Goal: Task Accomplishment & Management: Manage account settings

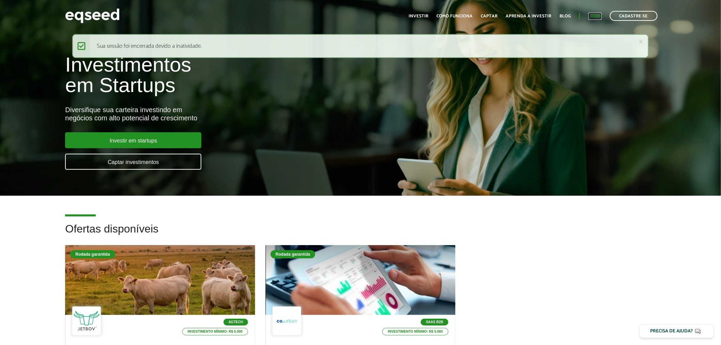
click at [592, 15] on link "Login" at bounding box center [594, 16] width 13 height 4
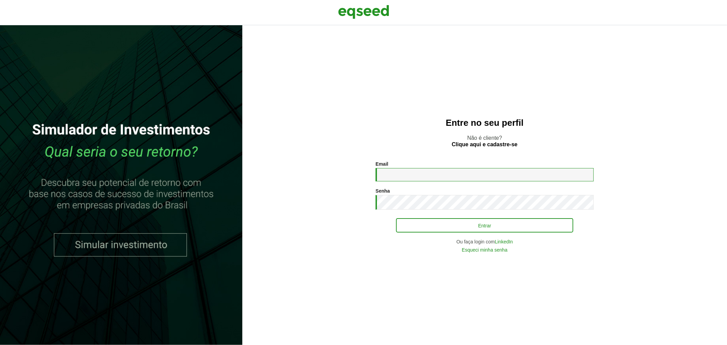
type input "**********"
click at [414, 226] on button "Entrar" at bounding box center [484, 225] width 177 height 13
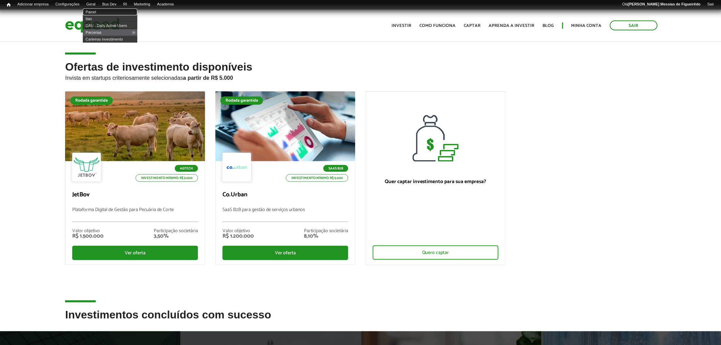
click at [96, 11] on link "Painel" at bounding box center [110, 12] width 55 height 7
